Goal: Information Seeking & Learning: Learn about a topic

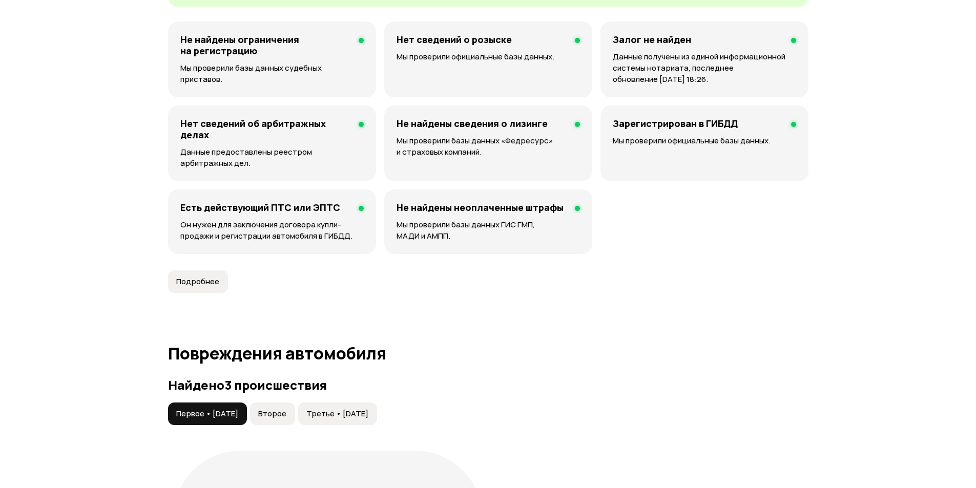
scroll to position [922, 0]
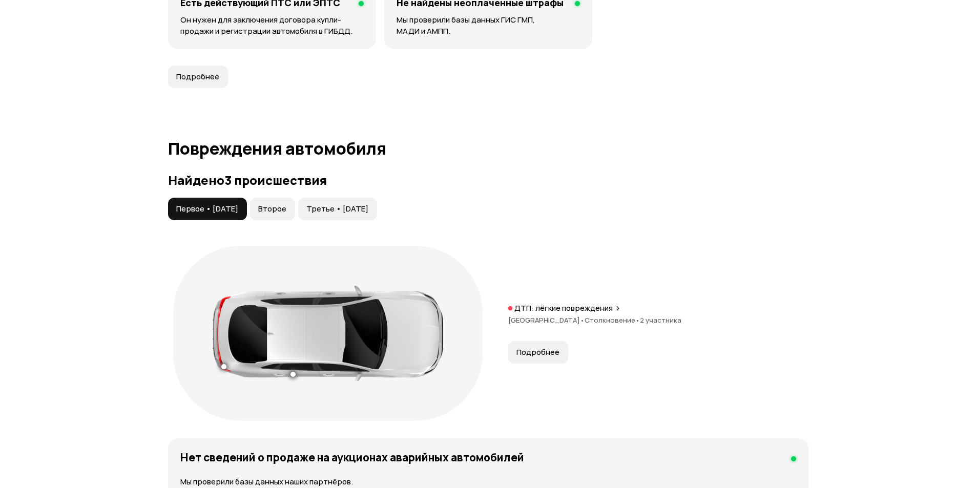
click at [286, 213] on span "Второе" at bounding box center [272, 209] width 28 height 10
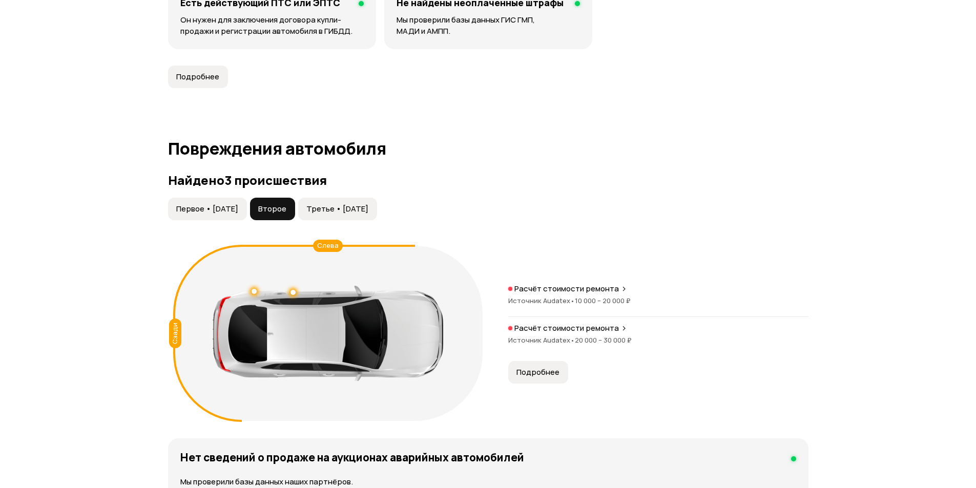
click at [336, 216] on button "Третье • [DATE]" at bounding box center [337, 209] width 79 height 23
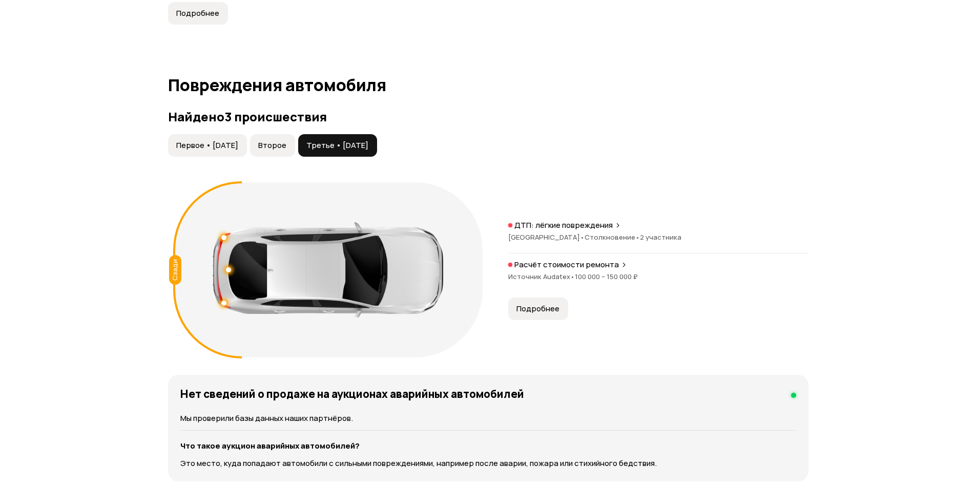
scroll to position [974, 0]
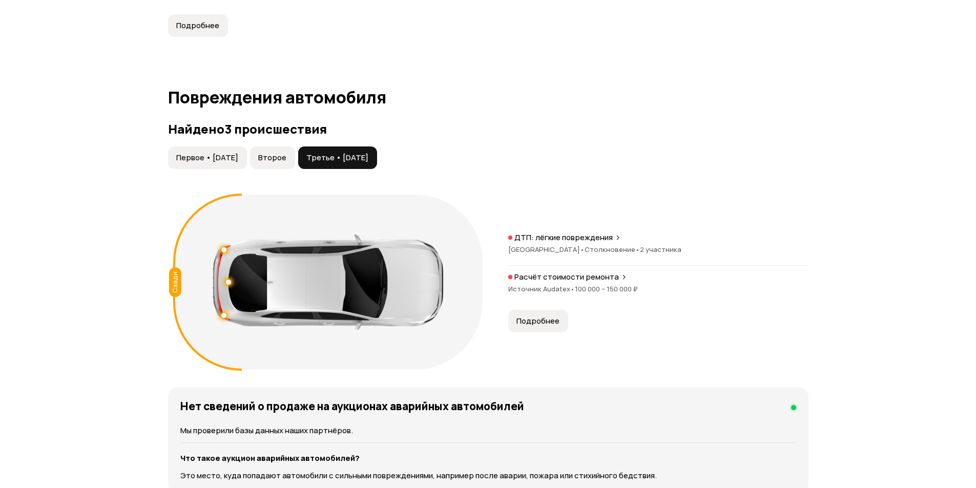
click at [286, 154] on span "Второе" at bounding box center [272, 158] width 28 height 10
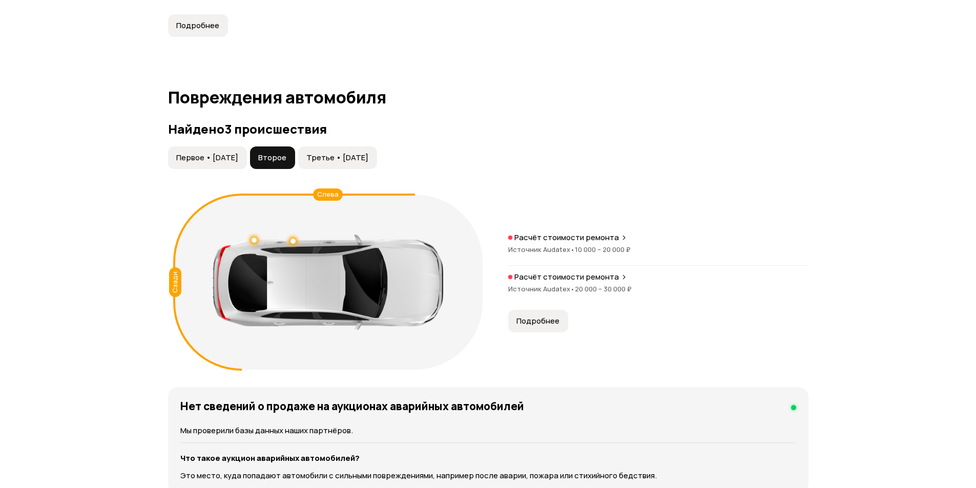
click at [358, 151] on button "Третье • [DATE]" at bounding box center [337, 158] width 79 height 23
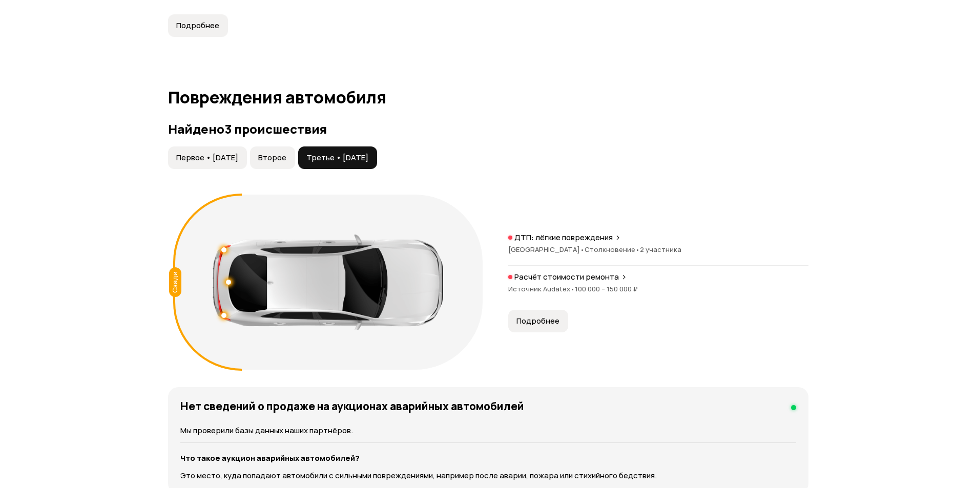
click at [290, 167] on button "Второе" at bounding box center [272, 158] width 45 height 23
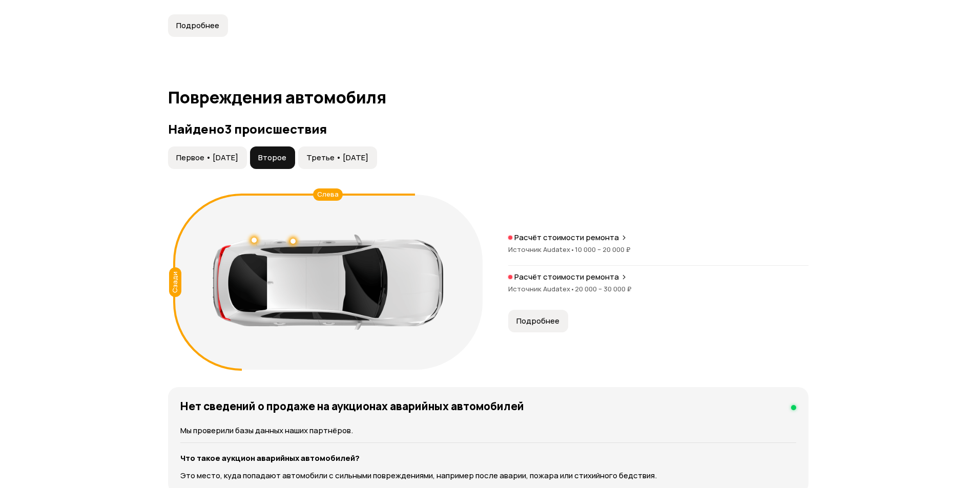
click at [213, 164] on button "Первое • [DATE]" at bounding box center [207, 158] width 79 height 23
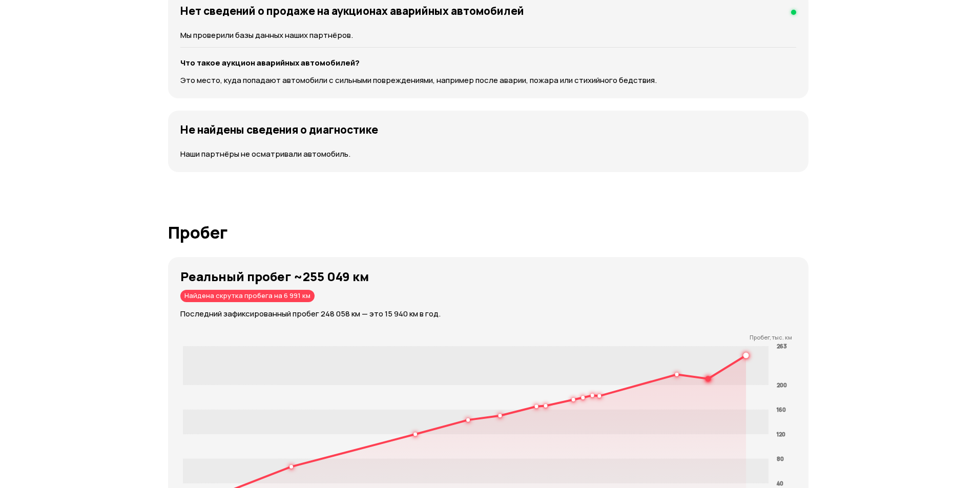
scroll to position [1230, 0]
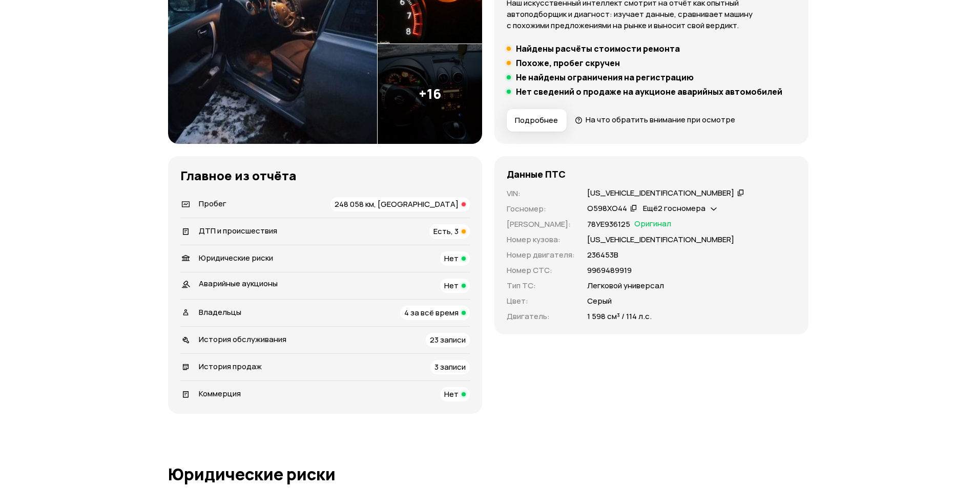
scroll to position [256, 0]
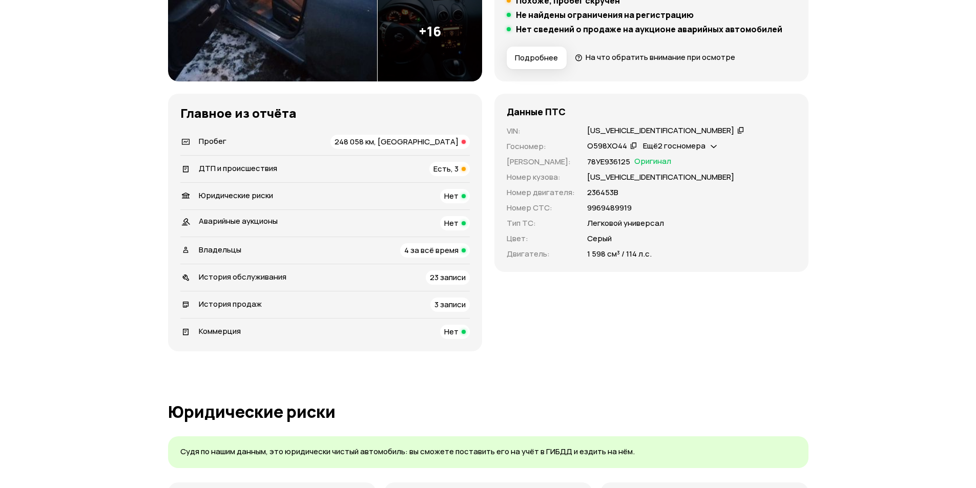
click at [284, 177] on li "ДТП и происшествия Есть, 3" at bounding box center [325, 168] width 290 height 27
click at [437, 167] on span "Есть, 3" at bounding box center [446, 168] width 25 height 11
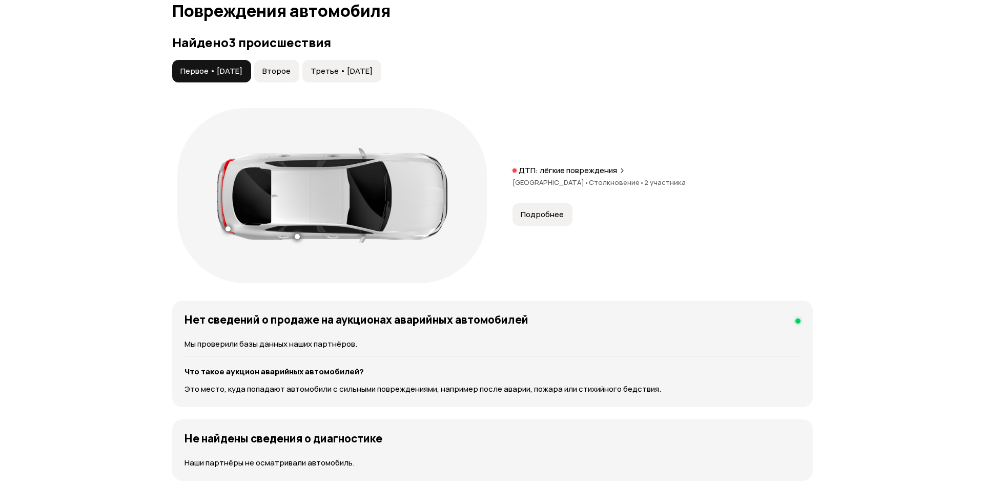
scroll to position [1062, 0]
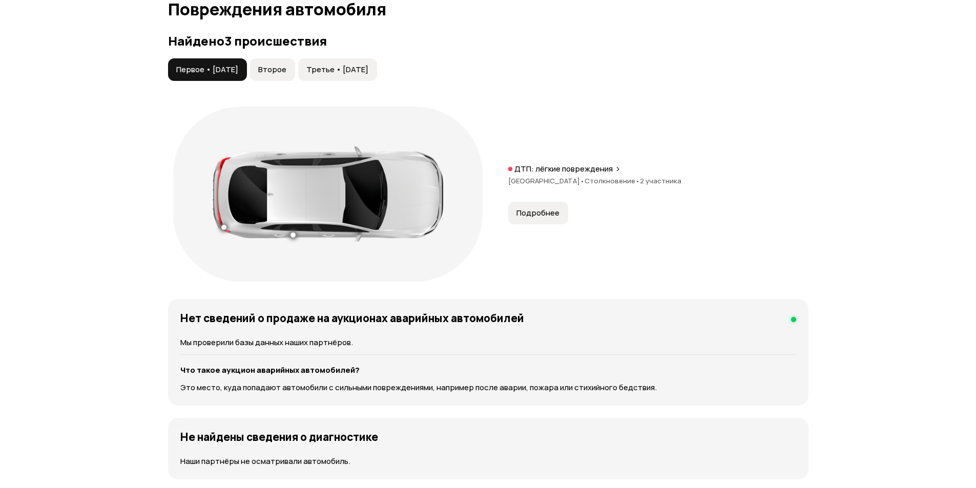
click at [539, 214] on span "Подробнее" at bounding box center [538, 213] width 43 height 10
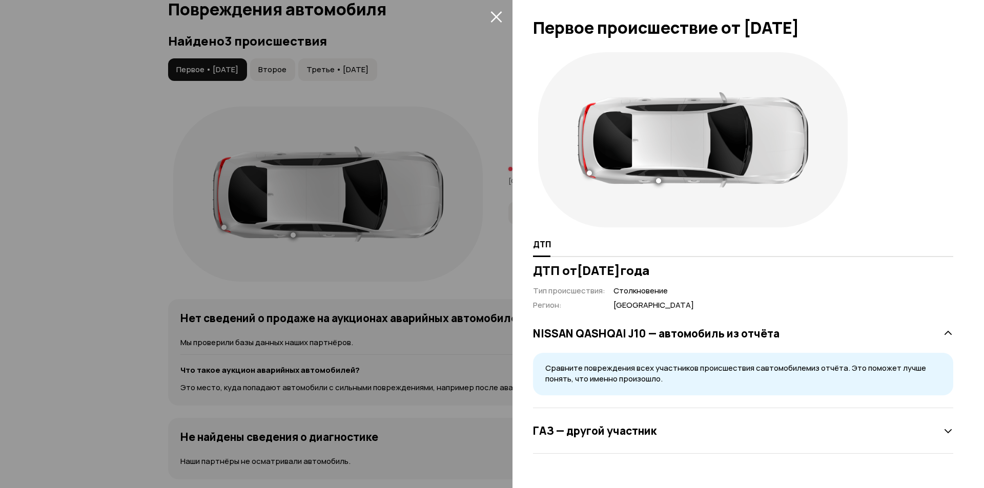
click at [490, 17] on icon "закрыть" at bounding box center [496, 17] width 12 height 12
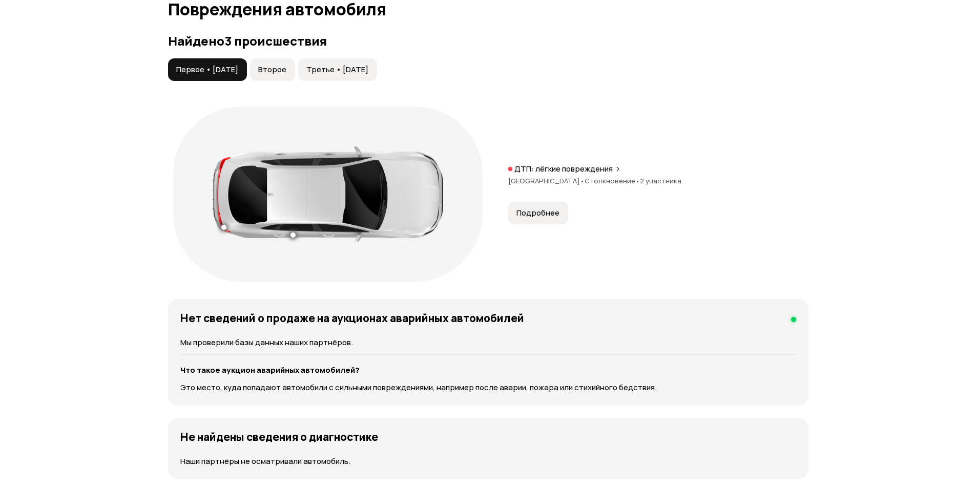
click at [370, 77] on button "Третье • [DATE]" at bounding box center [337, 69] width 79 height 23
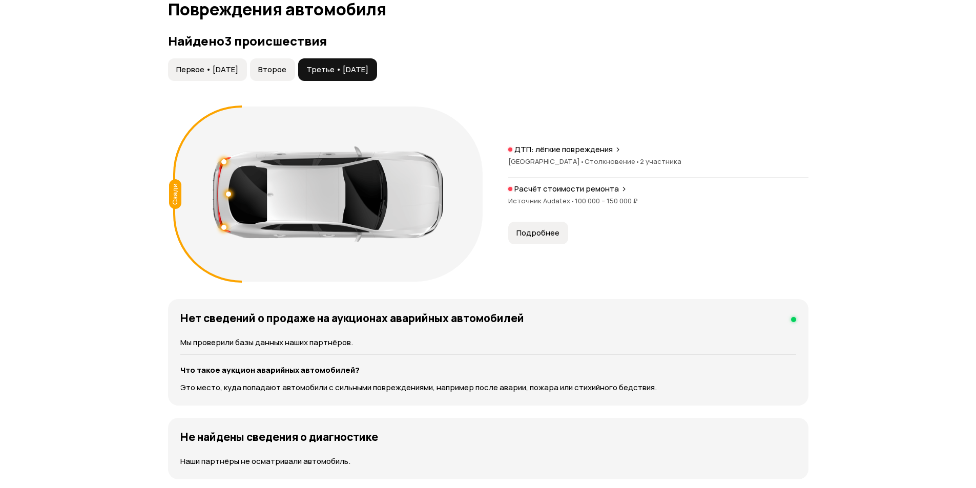
click at [522, 232] on span "Подробнее" at bounding box center [538, 233] width 43 height 10
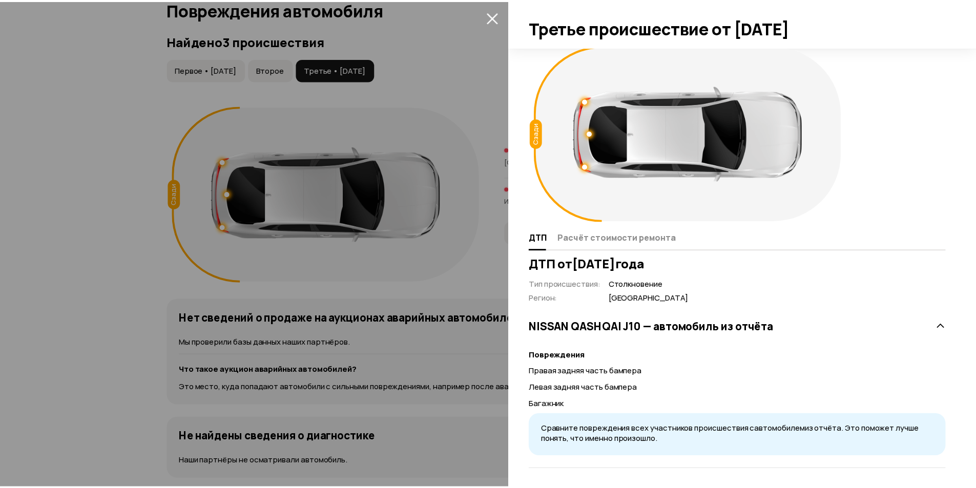
scroll to position [9, 0]
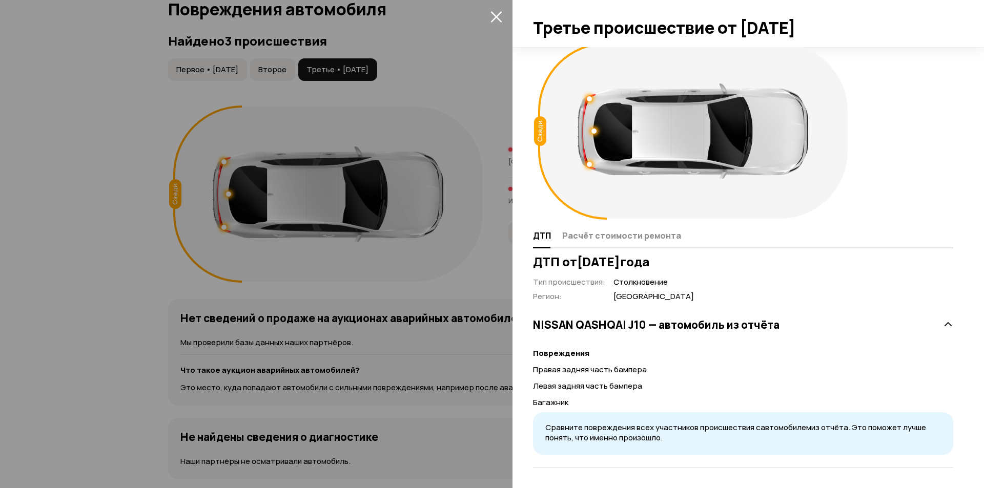
click at [499, 10] on button "закрыть" at bounding box center [496, 16] width 16 height 16
